Goal: Transaction & Acquisition: Purchase product/service

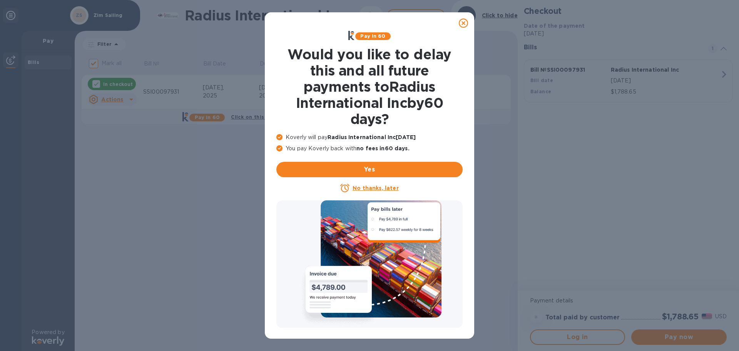
click at [462, 27] on icon at bounding box center [463, 22] width 9 height 9
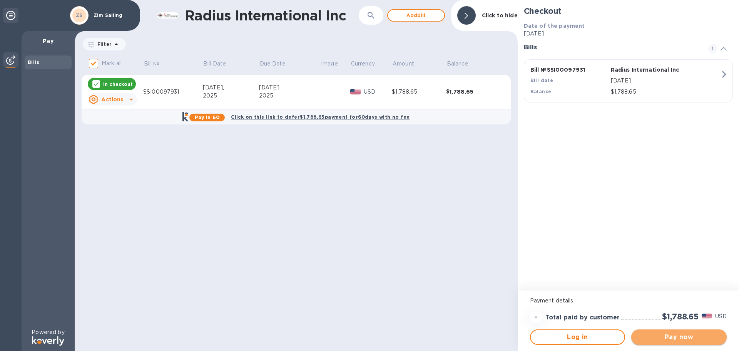
click at [681, 337] on span "Pay now" at bounding box center [678, 336] width 83 height 9
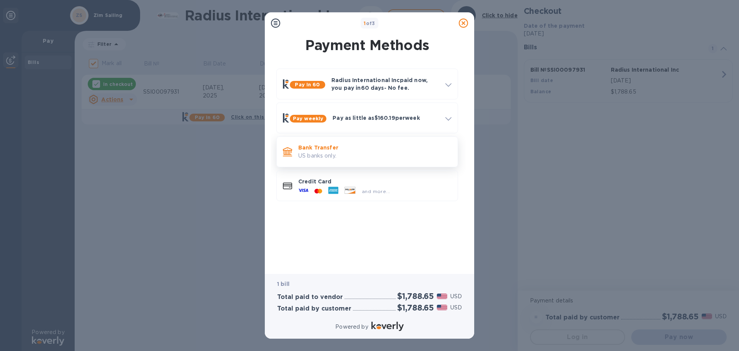
click at [313, 154] on p "US banks only." at bounding box center [374, 156] width 153 height 8
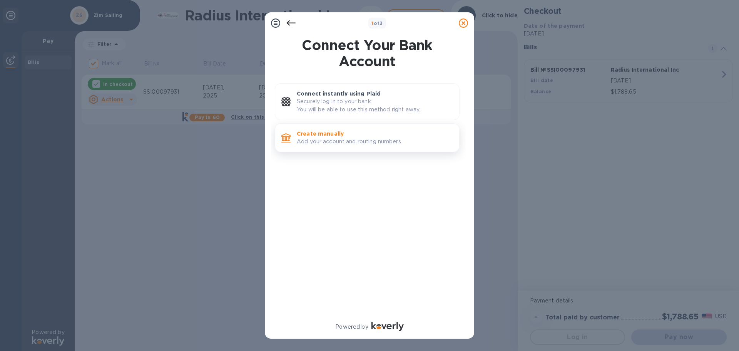
click at [354, 132] on p "Create manually" at bounding box center [375, 134] width 156 height 8
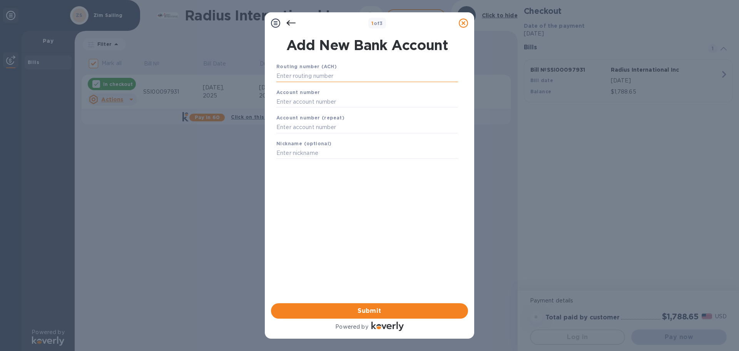
click at [329, 76] on input "text" at bounding box center [367, 76] width 182 height 12
type input "011500120"
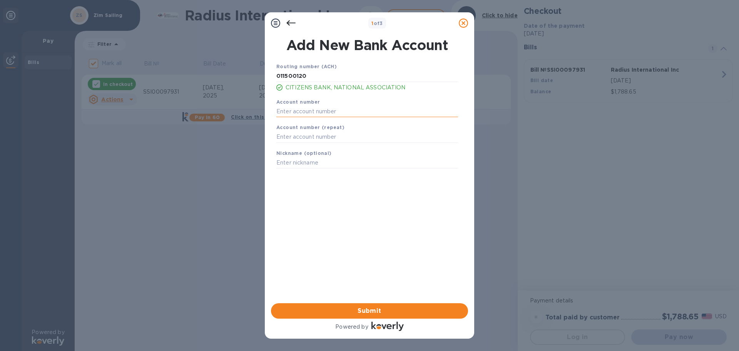
click at [323, 113] on input "text" at bounding box center [367, 111] width 182 height 12
type input "29001315"
click at [317, 137] on input "text" at bounding box center [367, 137] width 182 height 12
type input "29001315"
click at [335, 162] on input "text" at bounding box center [367, 163] width 182 height 12
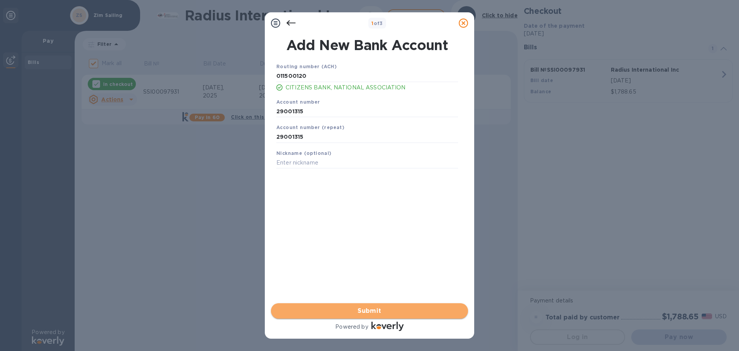
click at [397, 306] on span "Submit" at bounding box center [369, 310] width 185 height 9
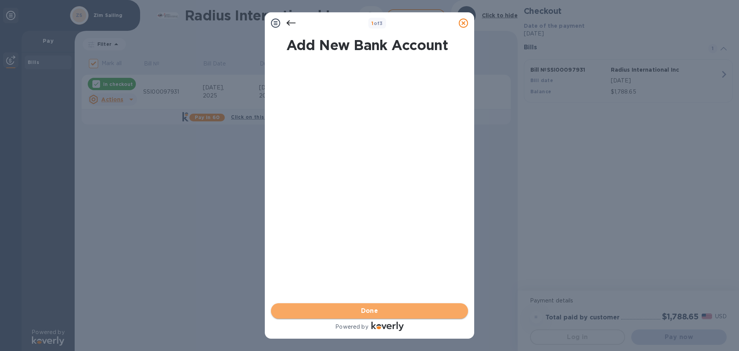
click at [397, 307] on span "Done" at bounding box center [369, 310] width 185 height 9
